Goal: Task Accomplishment & Management: Manage account settings

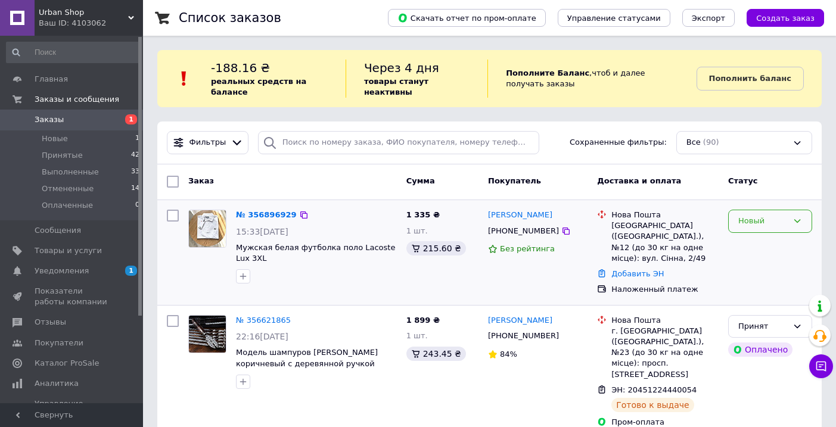
click at [785, 228] on div "Новый" at bounding box center [770, 221] width 84 height 23
click at [756, 243] on li "Принят" at bounding box center [770, 246] width 83 height 22
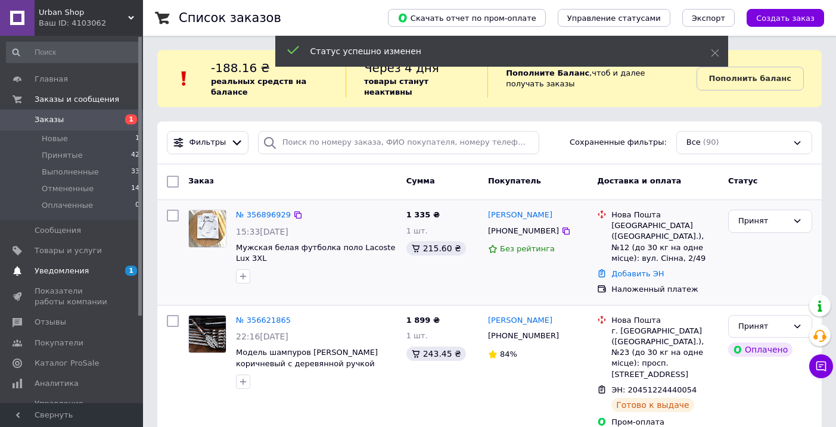
click at [94, 273] on span "Уведомления" at bounding box center [73, 271] width 76 height 11
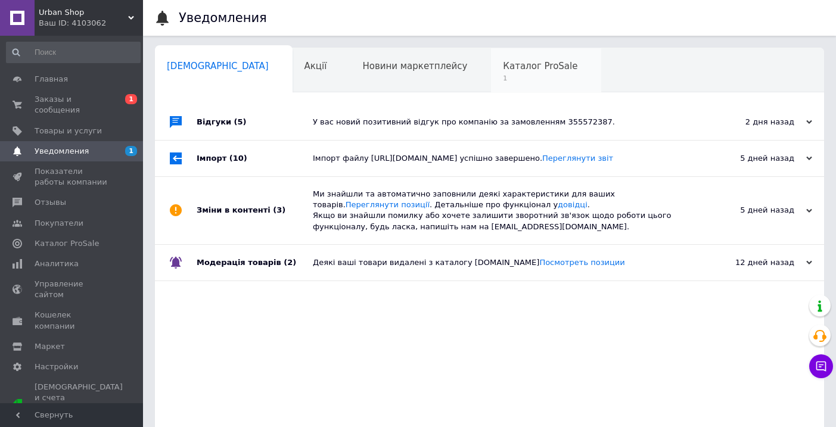
click at [519, 86] on div "Каталог ProSale 1" at bounding box center [546, 70] width 110 height 45
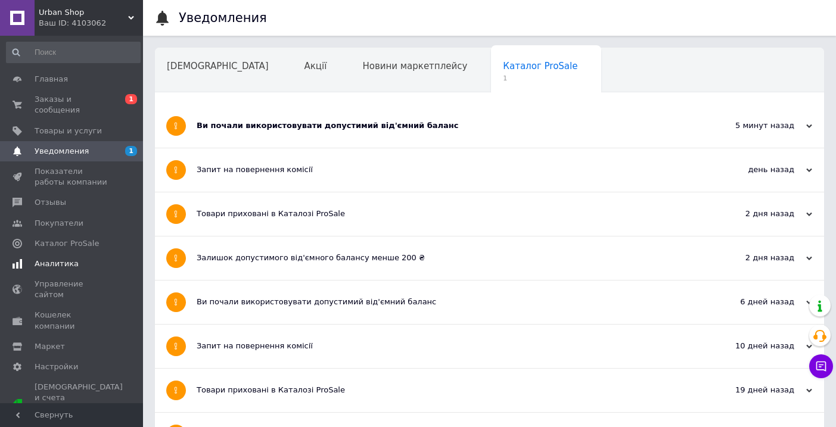
click at [80, 268] on span "Аналитика" at bounding box center [73, 264] width 76 height 11
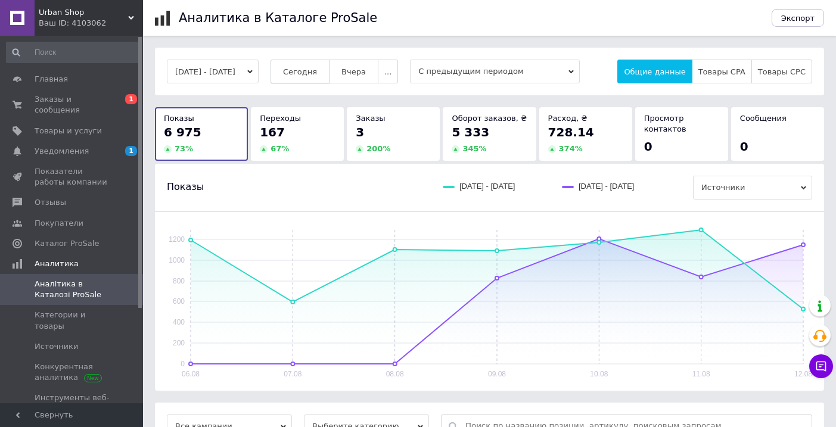
click at [330, 66] on button "Сегодня" at bounding box center [300, 72] width 59 height 24
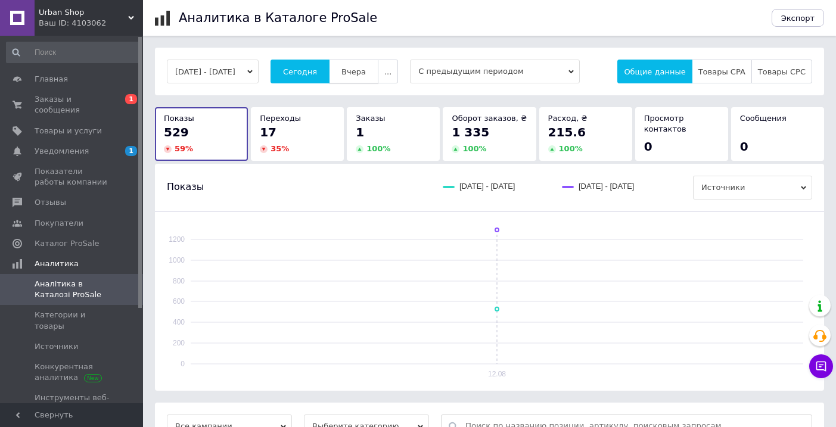
click at [366, 76] on span "Вчера" at bounding box center [354, 71] width 24 height 9
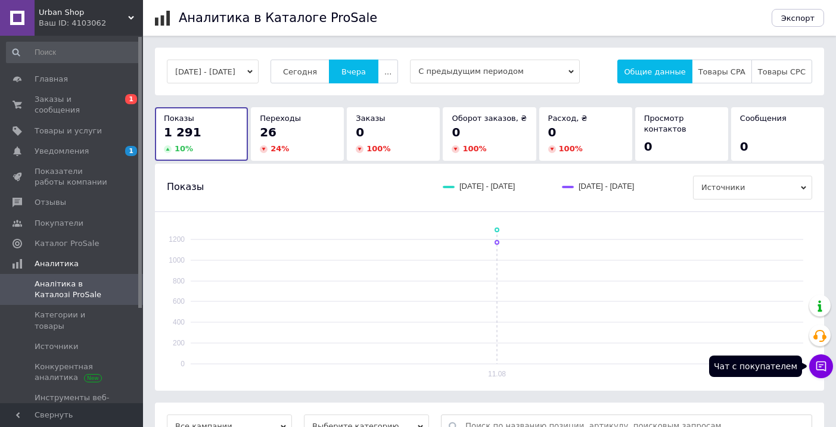
click at [820, 368] on icon at bounding box center [821, 367] width 12 height 12
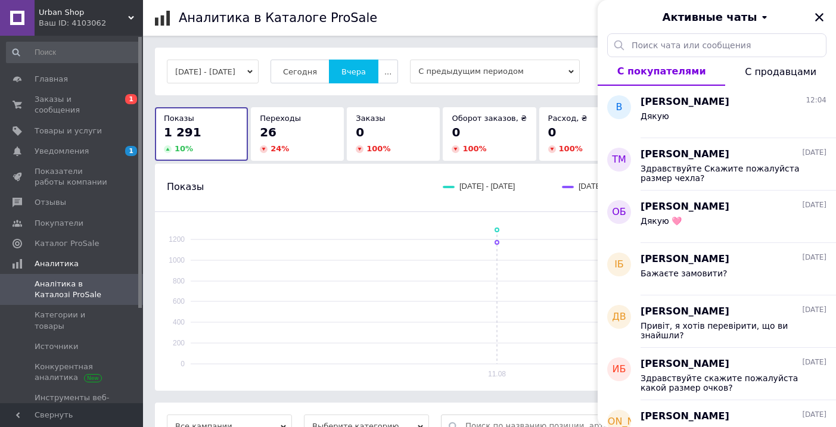
click at [830, 20] on div "Активные чаты" at bounding box center [717, 16] width 238 height 33
click at [805, 20] on div "Активные чаты" at bounding box center [717, 16] width 238 height 33
click at [814, 17] on icon "Закрыть" at bounding box center [819, 17] width 11 height 11
